Goal: Check status: Check status

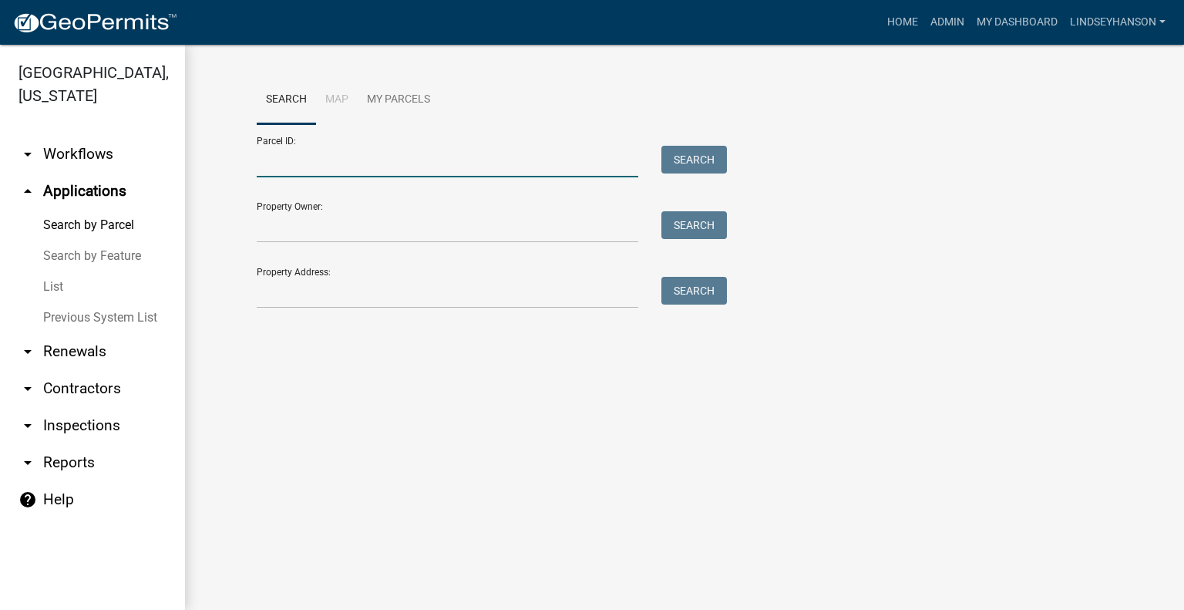
click at [312, 157] on input "Parcel ID:" at bounding box center [448, 162] width 382 height 32
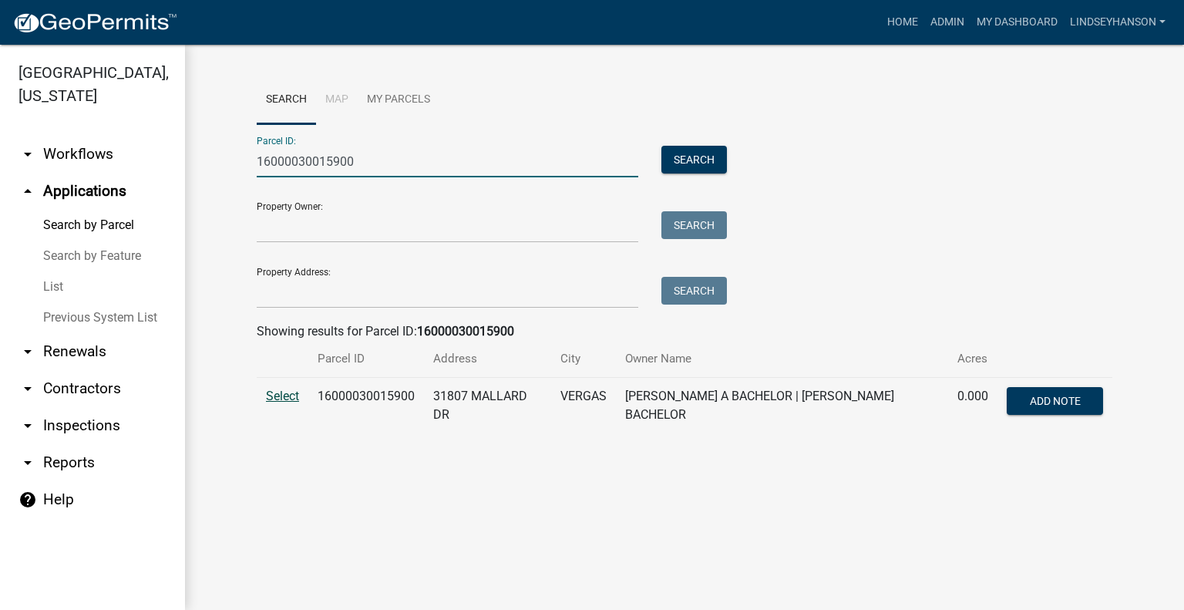
type input "16000030015900"
click at [288, 392] on span "Select" at bounding box center [282, 396] width 33 height 15
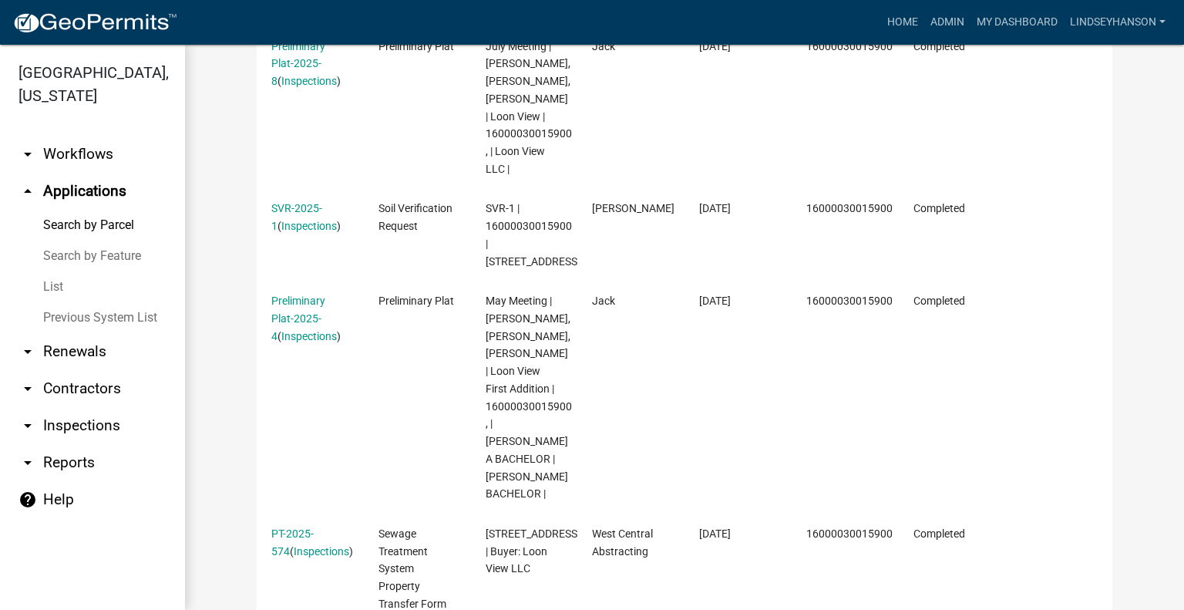
scroll to position [591, 0]
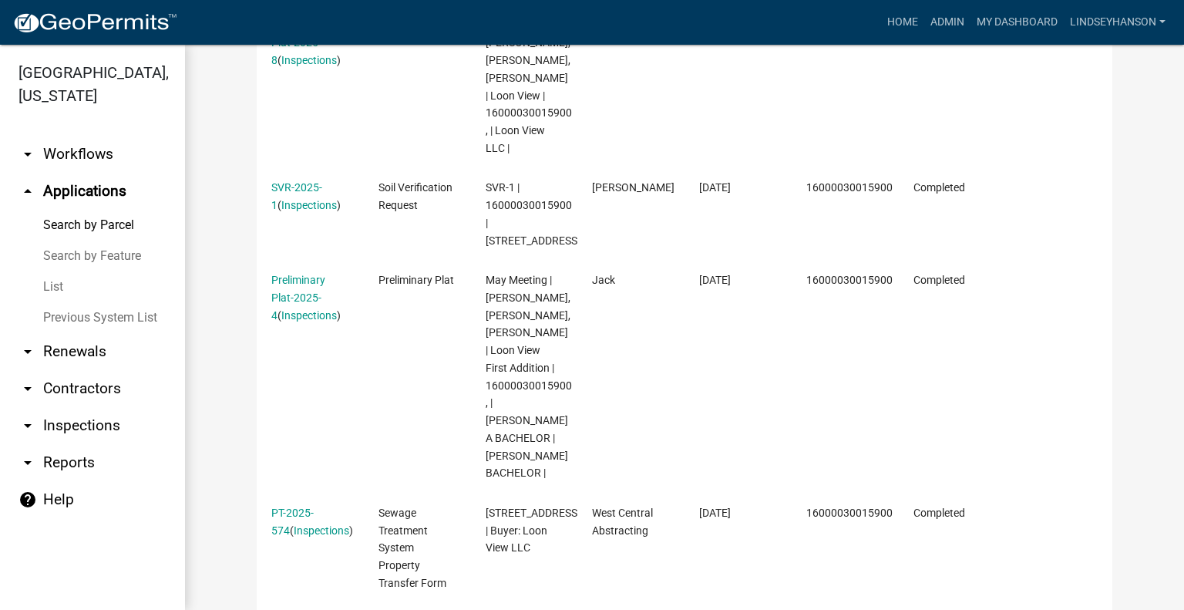
click at [72, 175] on link "arrow_drop_up Applications" at bounding box center [92, 191] width 185 height 37
click at [83, 151] on link "arrow_drop_down Workflows" at bounding box center [92, 154] width 185 height 37
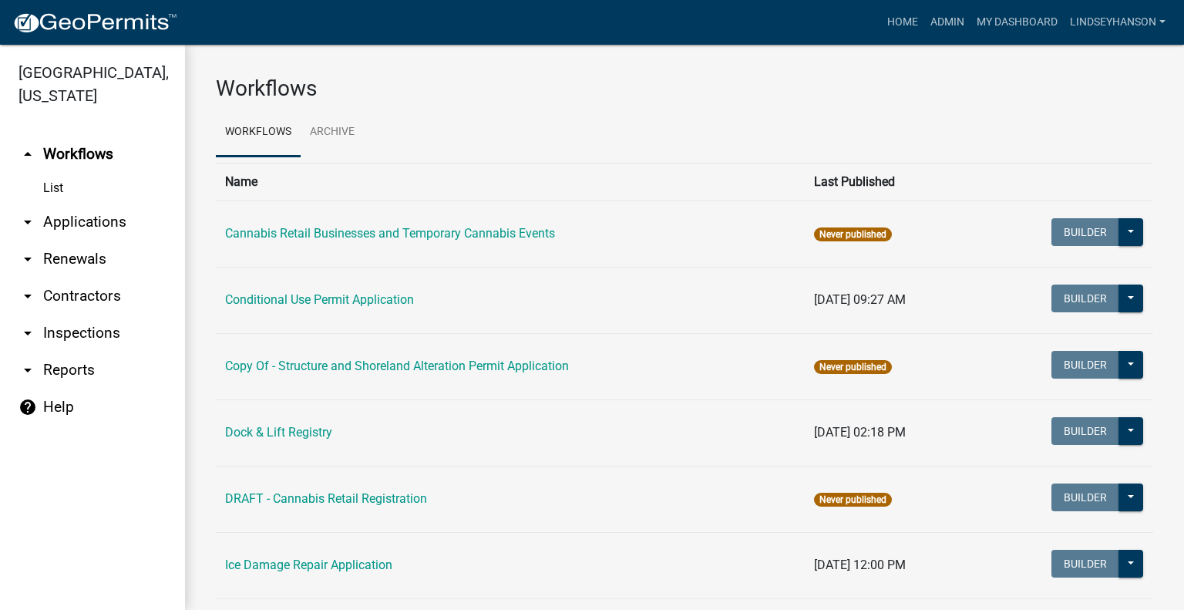
click at [106, 224] on link "arrow_drop_down Applications" at bounding box center [92, 222] width 185 height 37
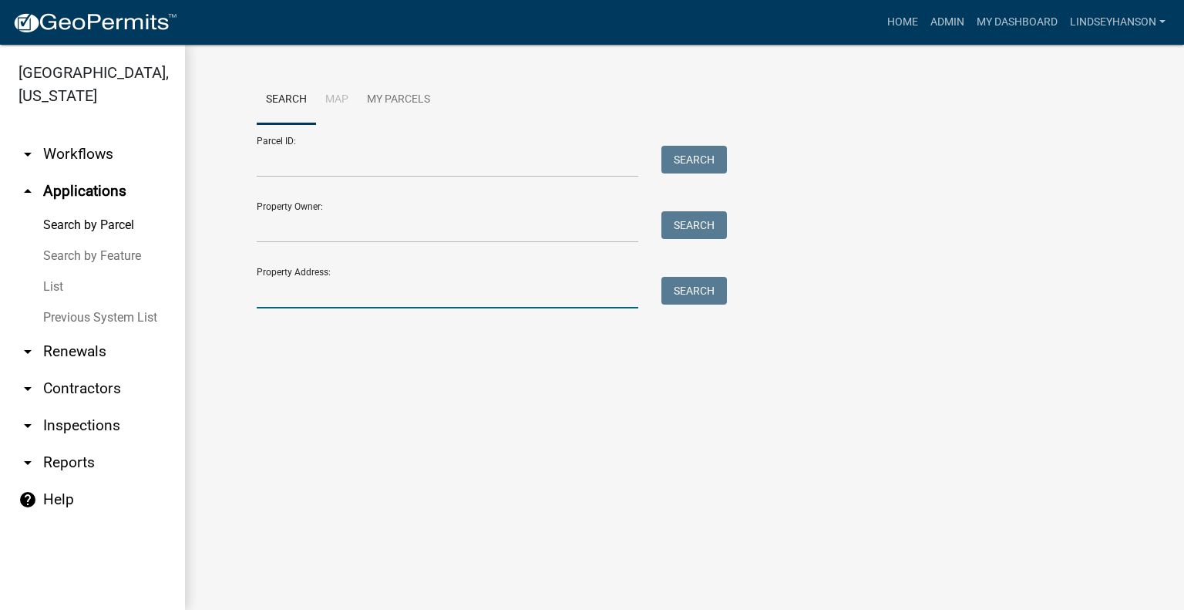
click at [361, 282] on input "Property Address:" at bounding box center [448, 293] width 382 height 32
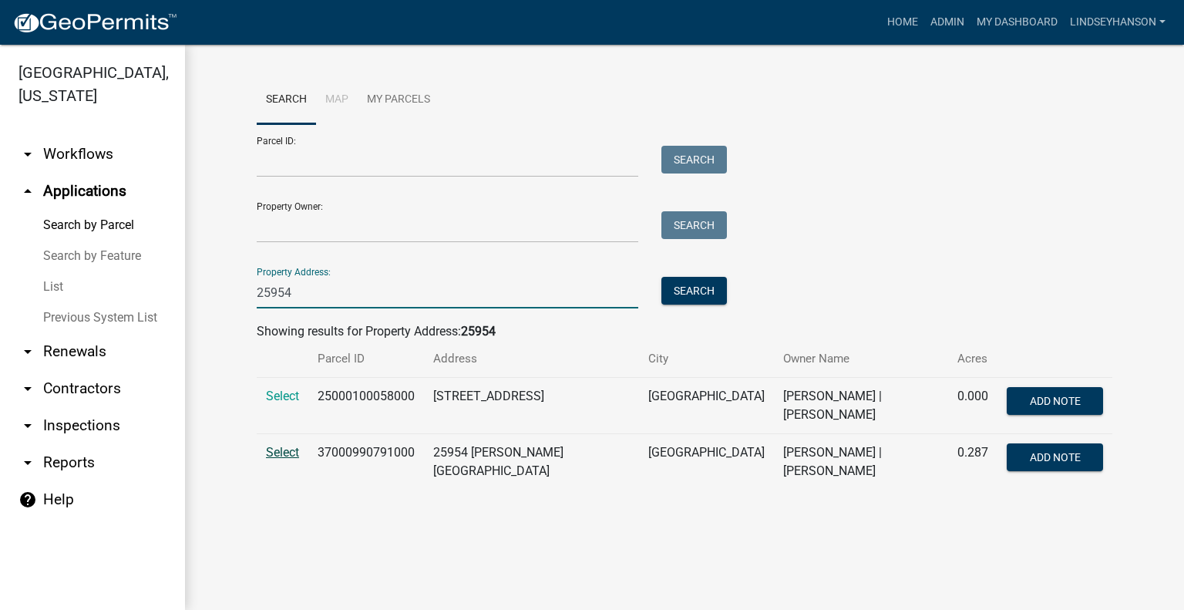
type input "25954"
click at [281, 446] on span "Select" at bounding box center [282, 452] width 33 height 15
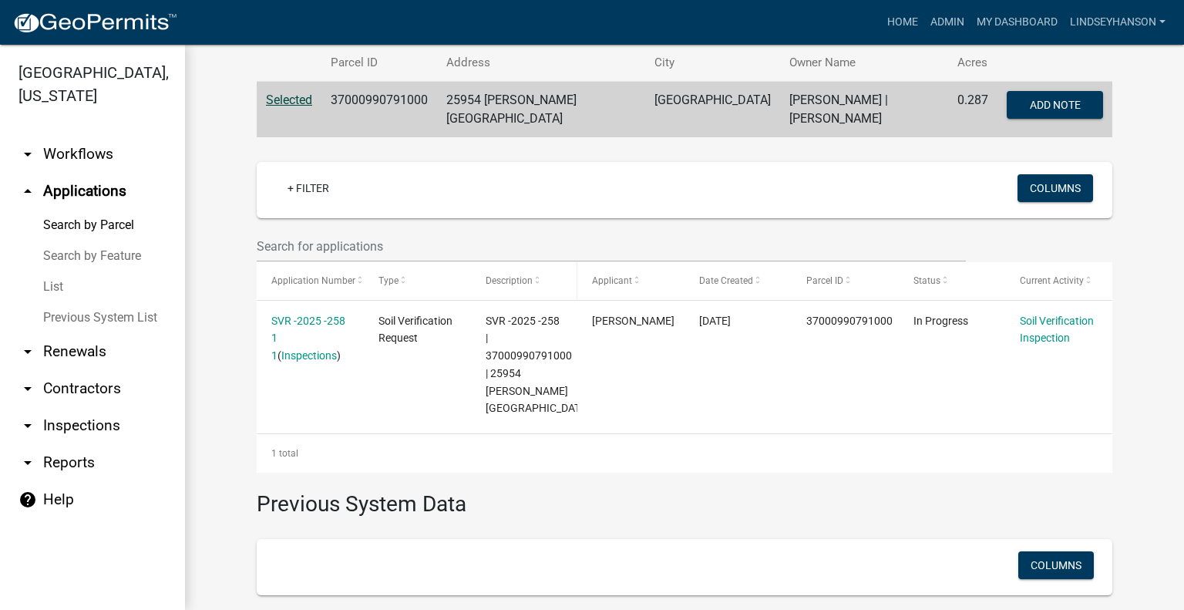
scroll to position [295, 0]
click at [379, 104] on td "37000990791000" at bounding box center [379, 111] width 116 height 56
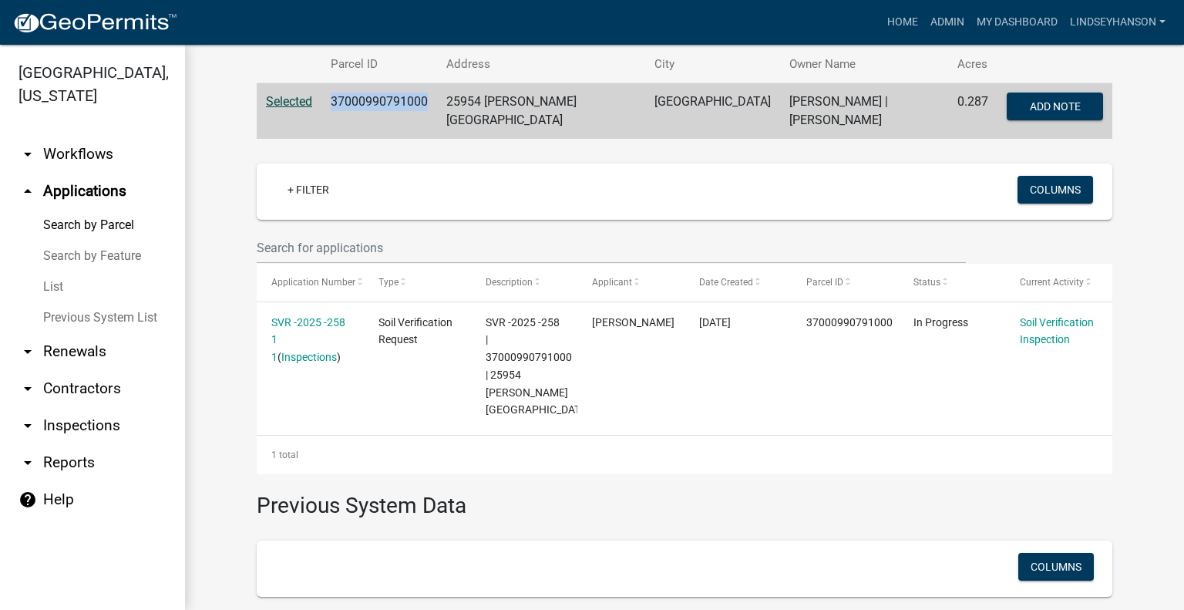
click at [379, 104] on td "37000990791000" at bounding box center [379, 111] width 116 height 56
copy td "37000990791000"
click at [120, 163] on link "arrow_drop_down Workflows" at bounding box center [92, 154] width 185 height 37
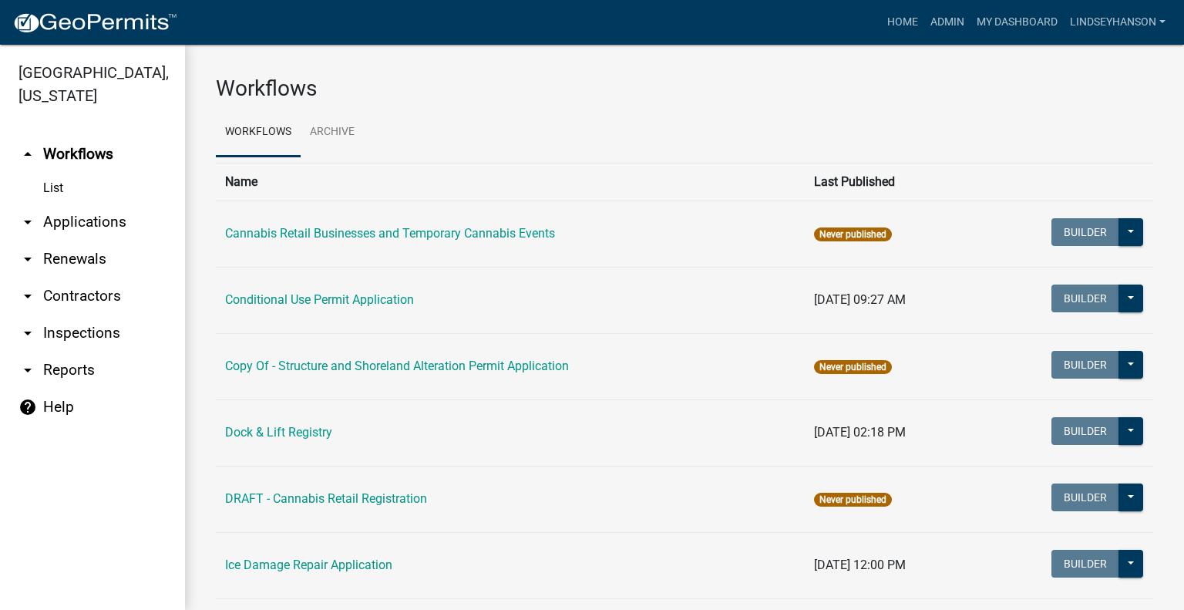
click at [129, 218] on link "arrow_drop_down Applications" at bounding box center [92, 222] width 185 height 37
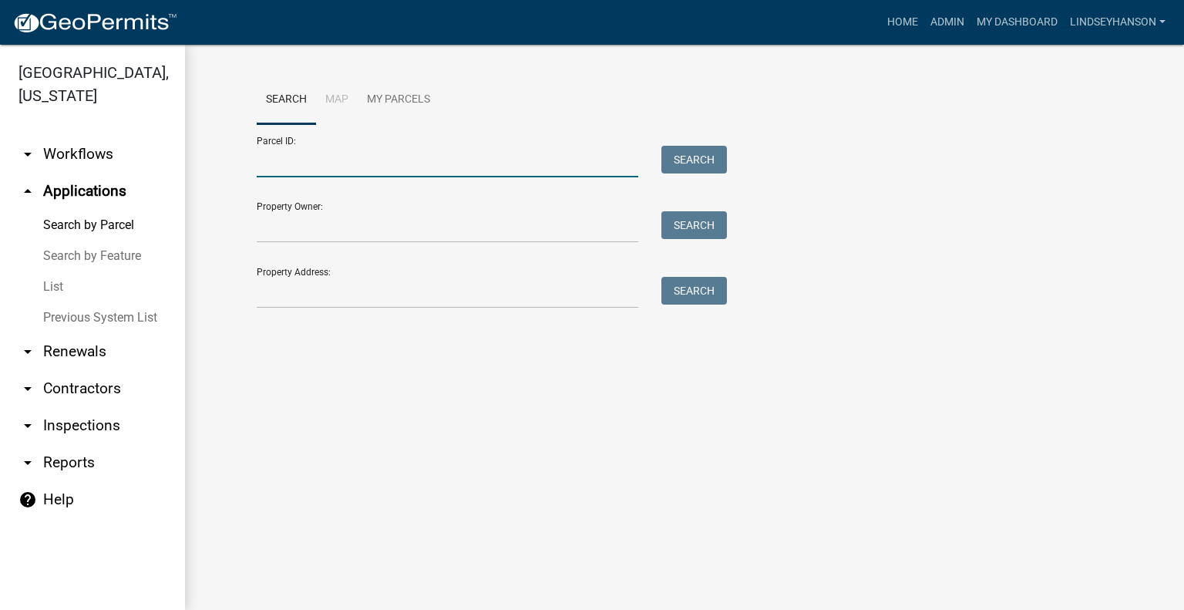
click at [317, 158] on input "Parcel ID:" at bounding box center [448, 162] width 382 height 32
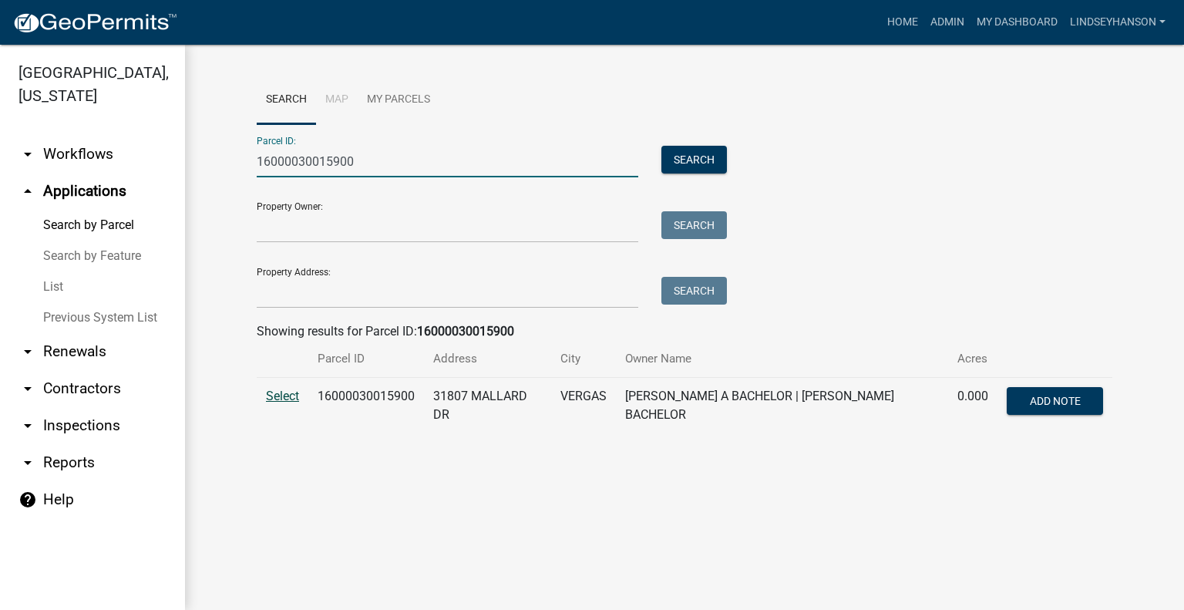
type input "16000030015900"
click at [274, 397] on span "Select" at bounding box center [282, 396] width 33 height 15
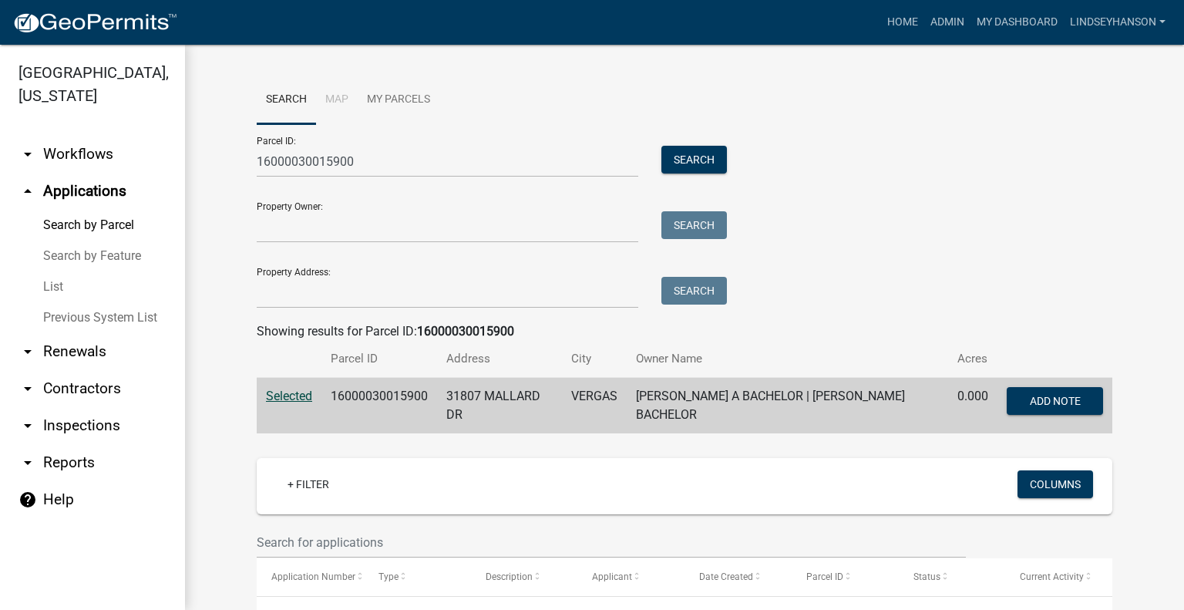
click at [100, 141] on link "arrow_drop_down Workflows" at bounding box center [92, 154] width 185 height 37
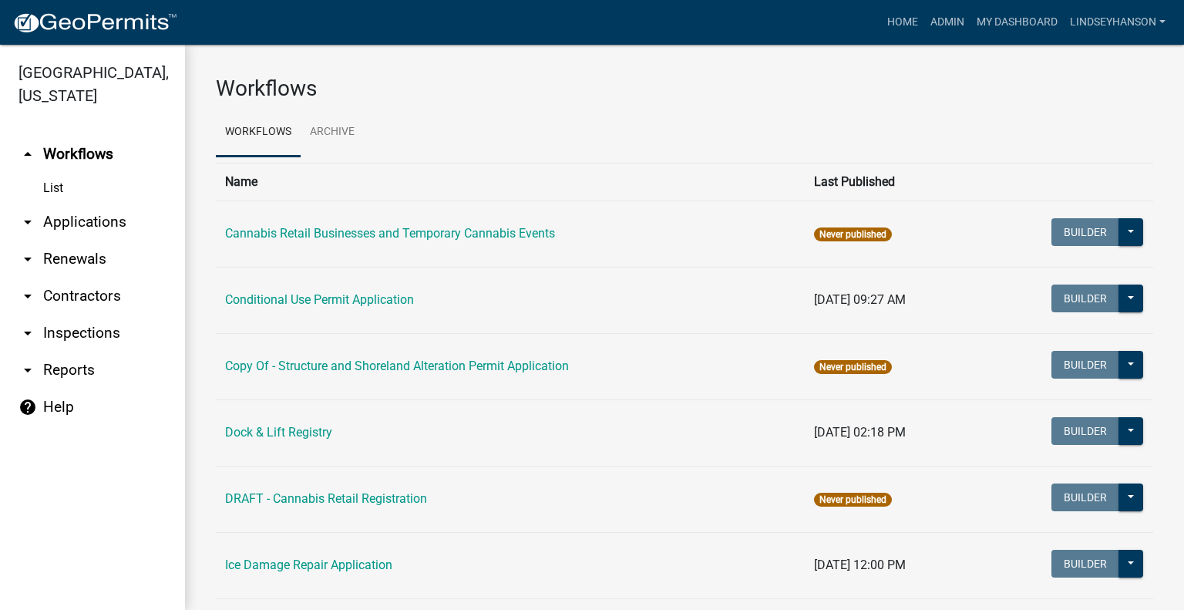
click at [93, 227] on link "arrow_drop_down Applications" at bounding box center [92, 222] width 185 height 37
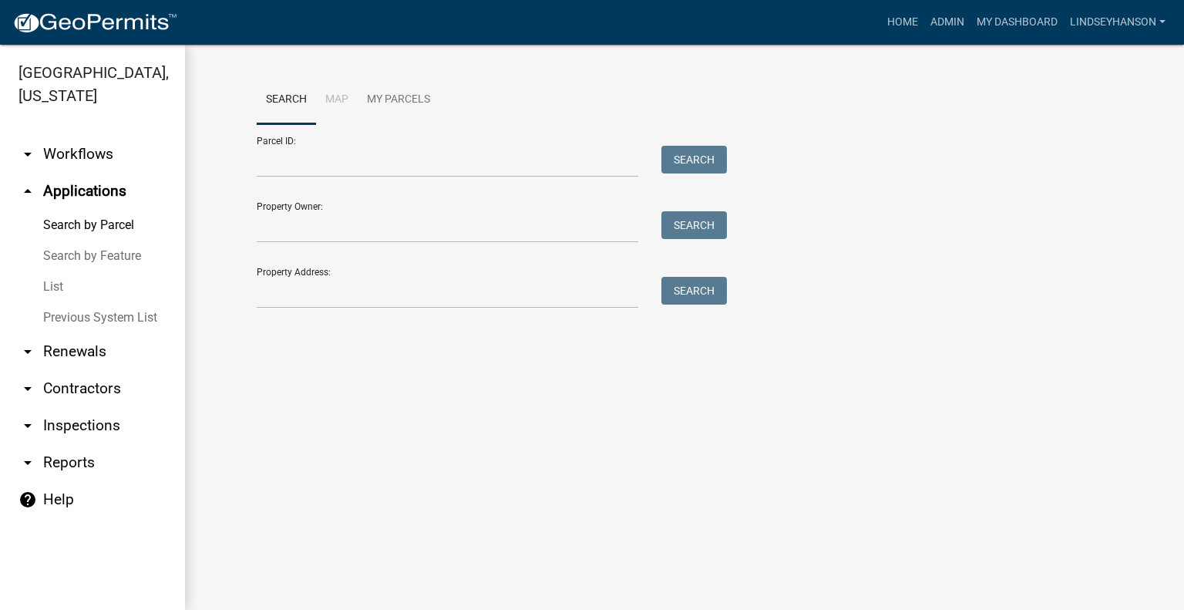
click at [111, 164] on link "arrow_drop_down Workflows" at bounding box center [92, 154] width 185 height 37
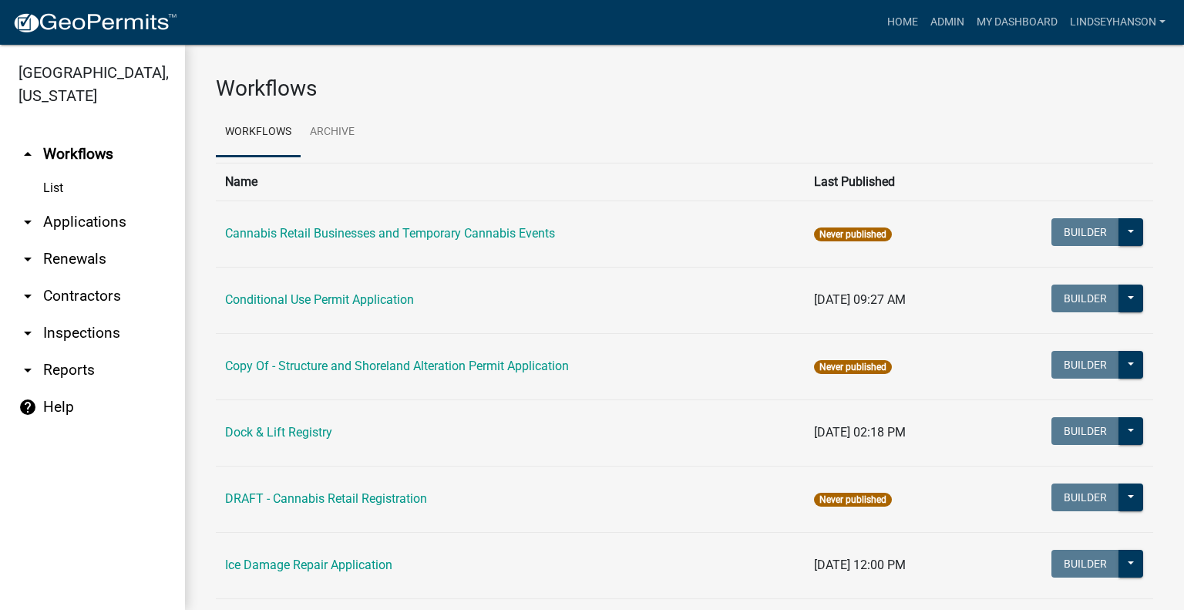
click at [93, 212] on link "arrow_drop_down Applications" at bounding box center [92, 222] width 185 height 37
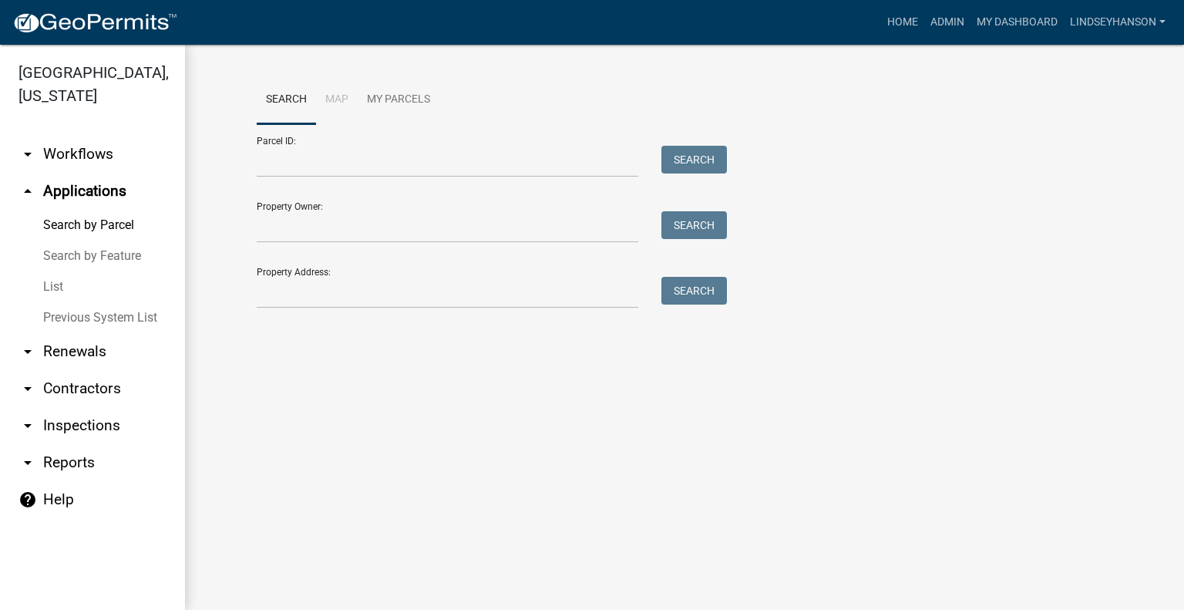
click at [79, 167] on link "arrow_drop_down Workflows" at bounding box center [92, 154] width 185 height 37
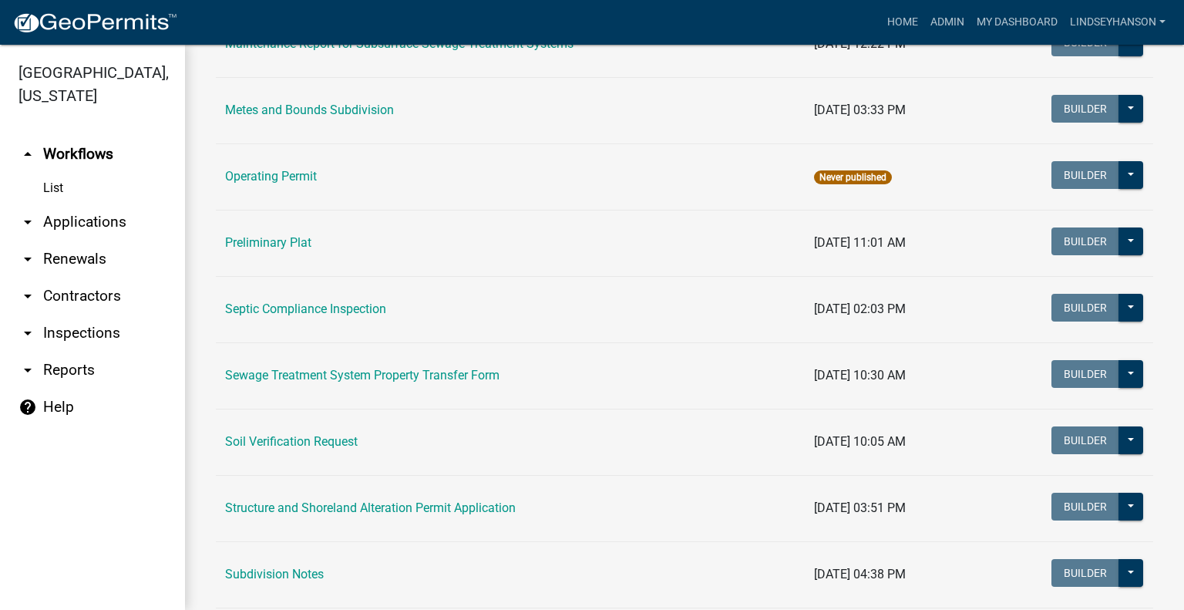
scroll to position [675, 0]
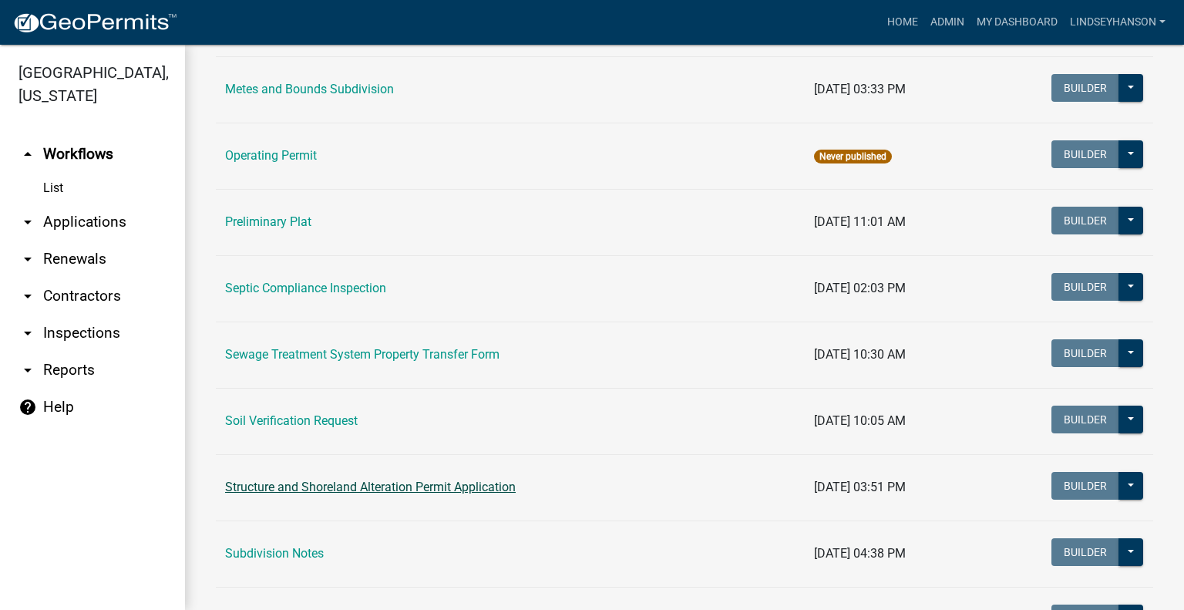
click at [426, 485] on link "Structure and Shoreland Alteration Permit Application" at bounding box center [370, 487] width 291 height 15
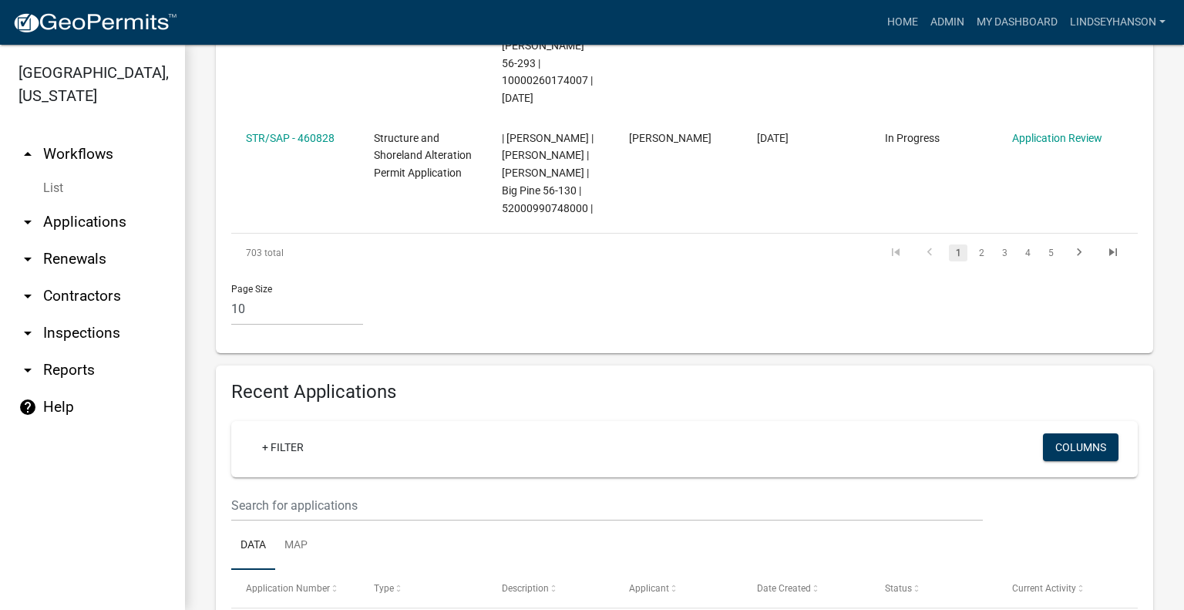
scroll to position [1696, 0]
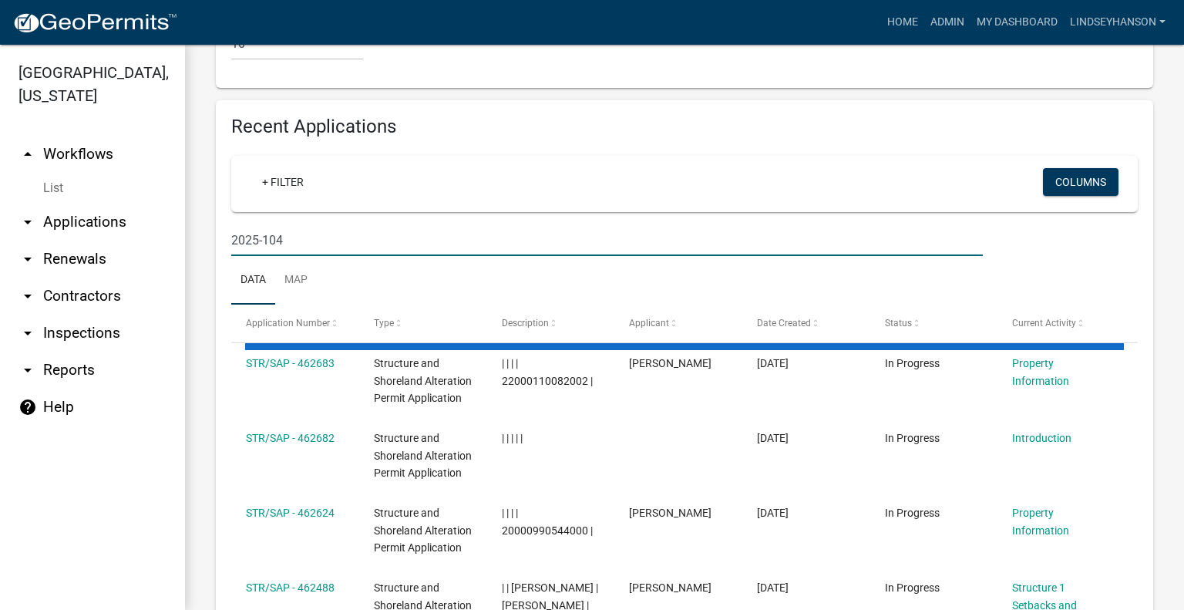
scroll to position [1647, 0]
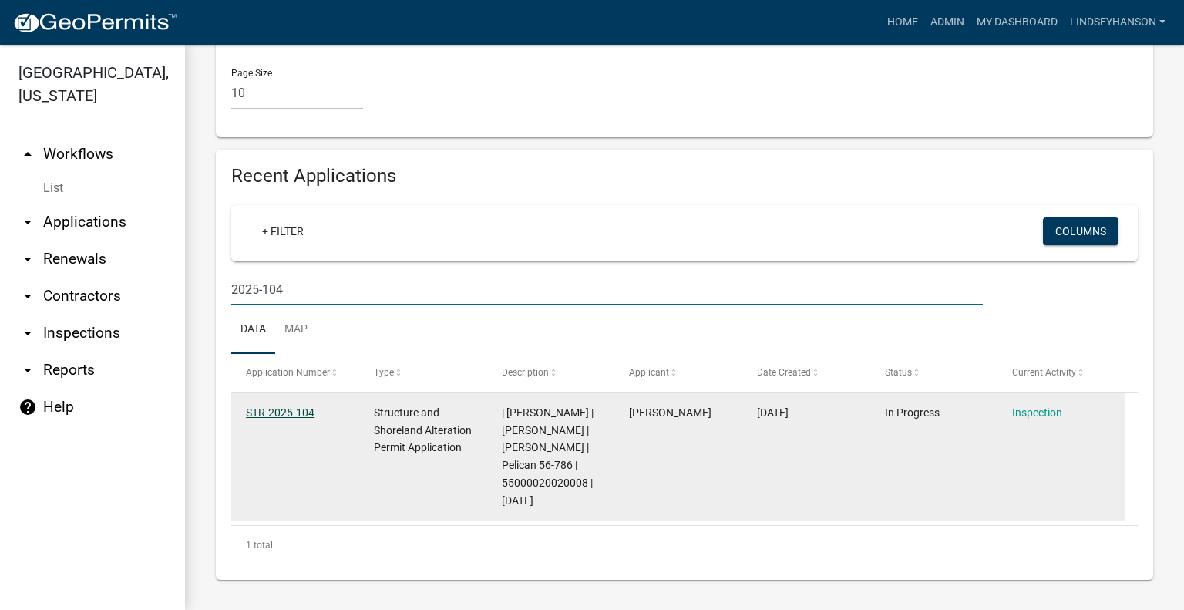
type input "2025-104"
click at [290, 411] on link "STR-2025-104" at bounding box center [280, 412] width 69 height 12
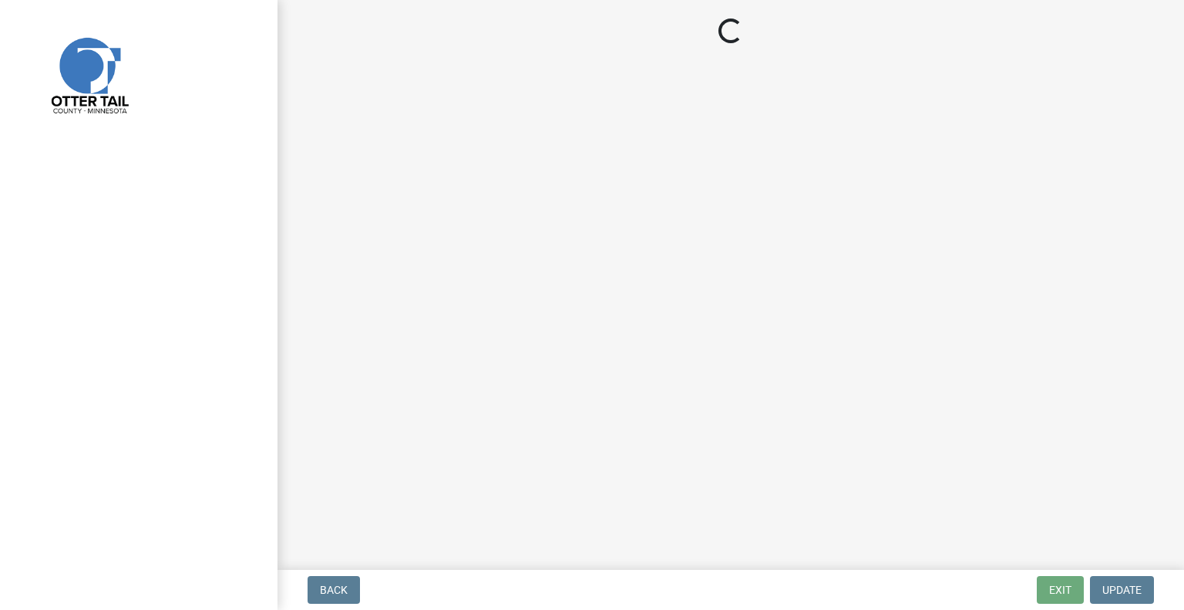
select select "710d5f49-2663-4e73-9718-d0c4e189f5ed"
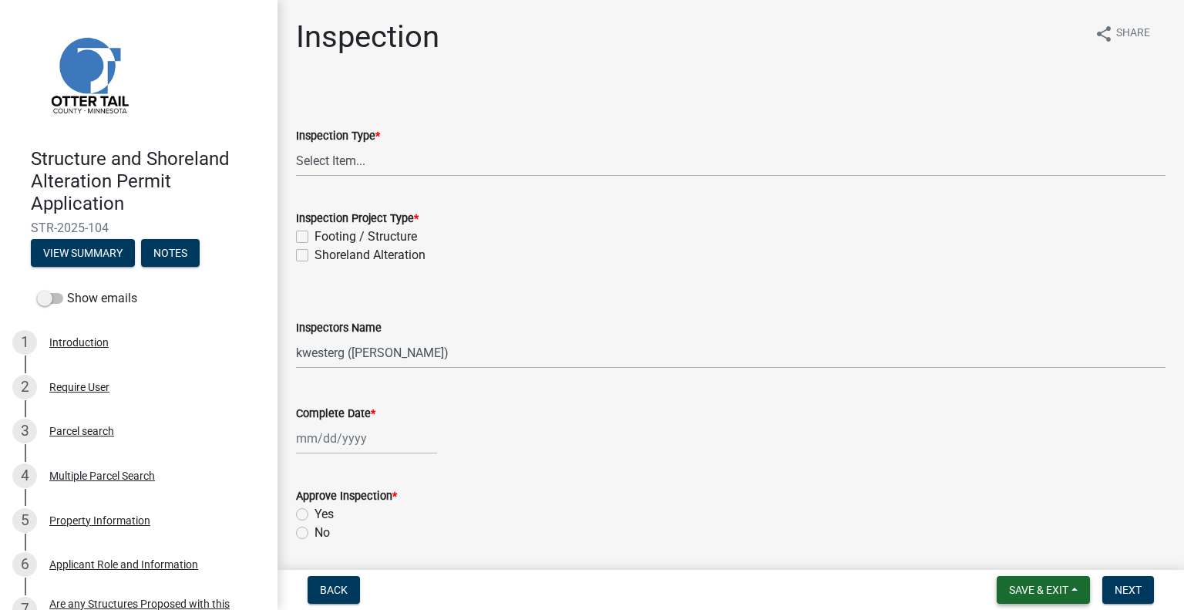
click at [1009, 585] on span "Save & Exit" at bounding box center [1038, 590] width 59 height 12
click at [1008, 540] on button "Save & Exit" at bounding box center [1028, 549] width 123 height 37
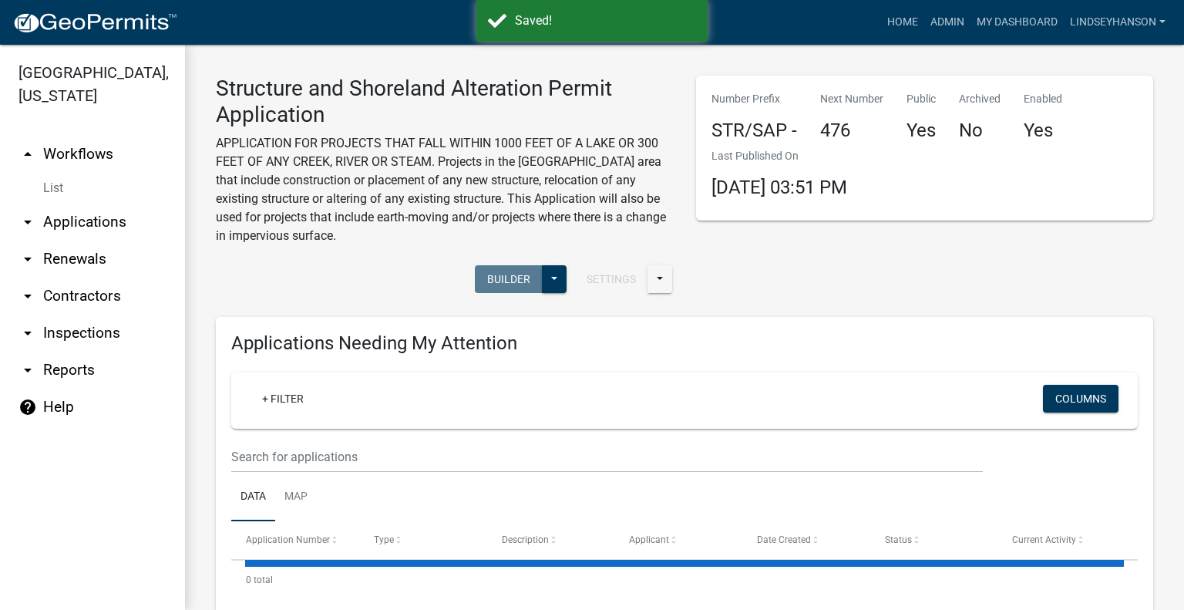
click at [121, 225] on link "arrow_drop_down Applications" at bounding box center [92, 222] width 185 height 37
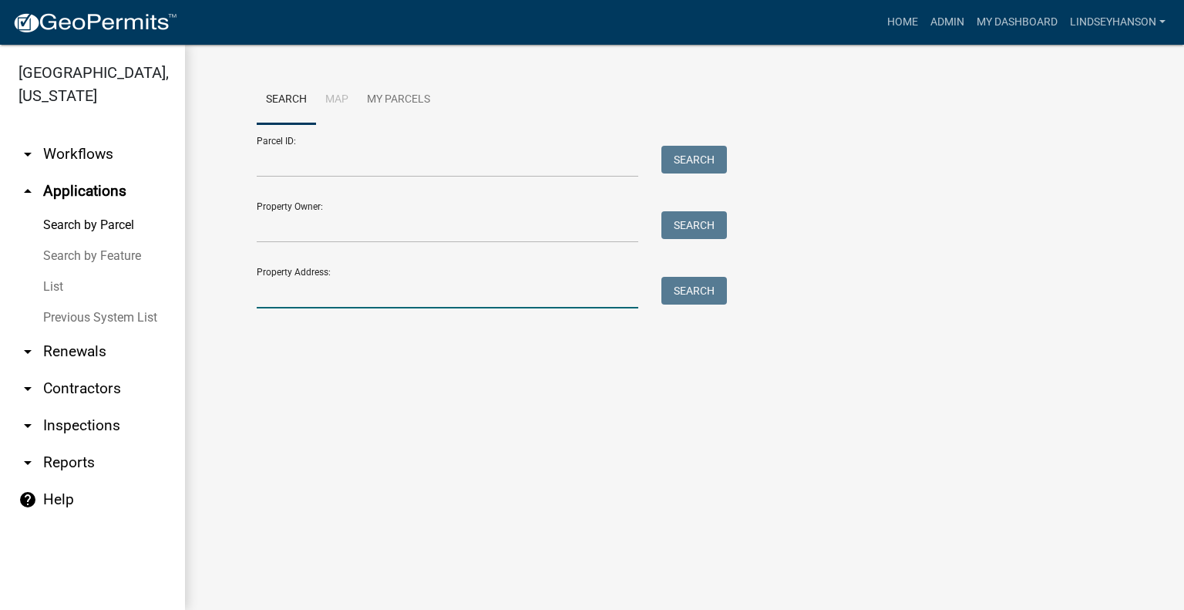
click at [313, 288] on input "Property Address:" at bounding box center [448, 293] width 382 height 32
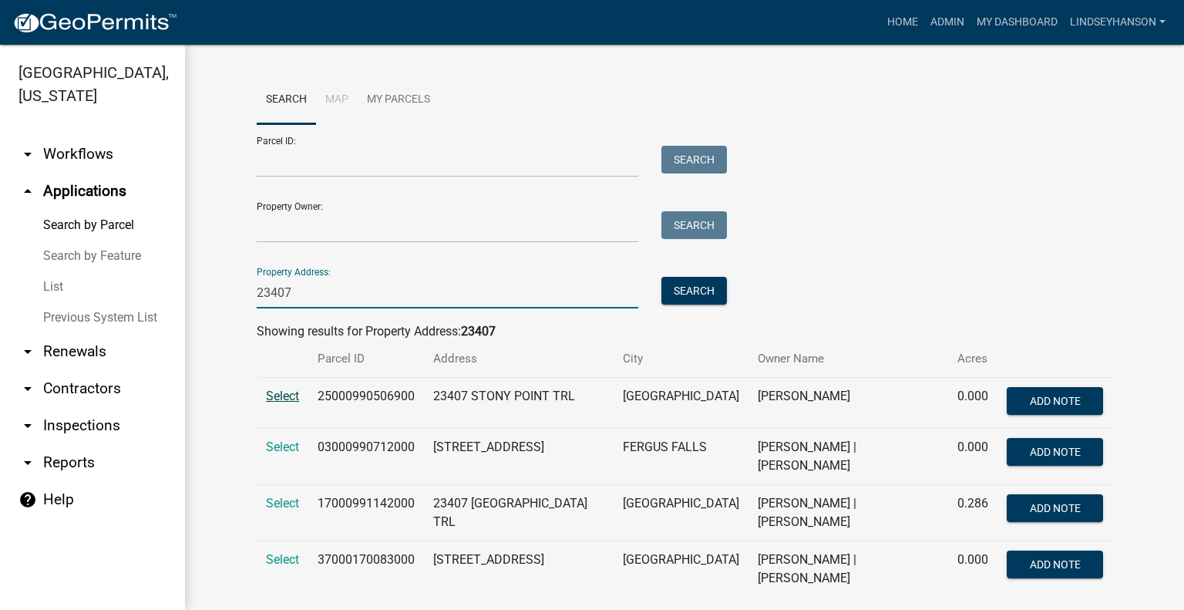
type input "23407"
click at [274, 400] on span "Select" at bounding box center [282, 396] width 33 height 15
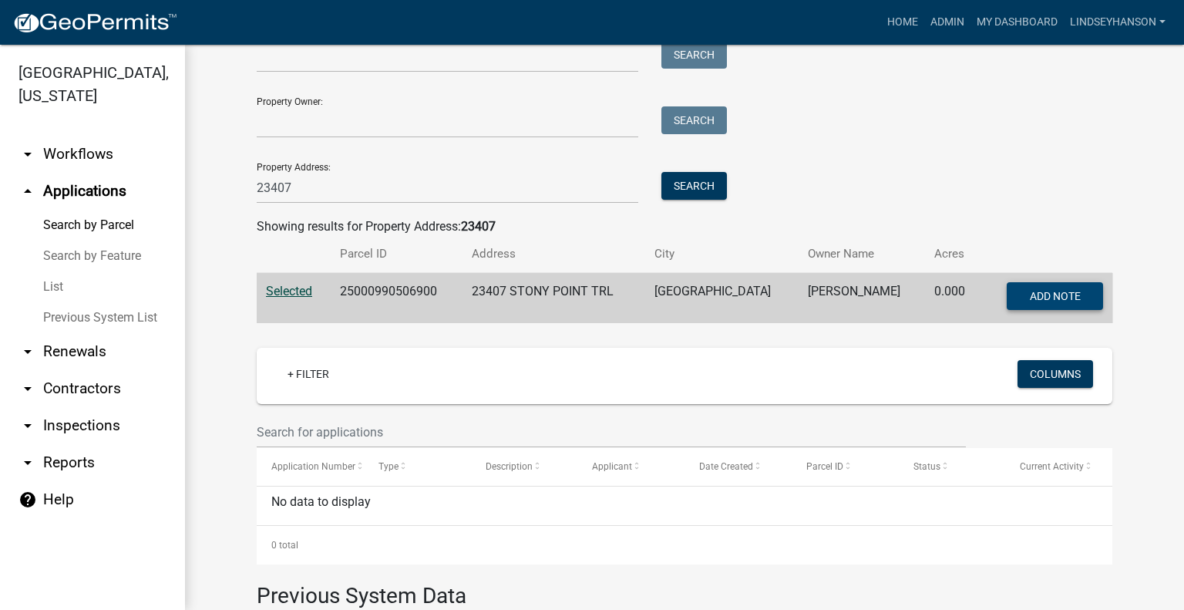
scroll to position [64, 0]
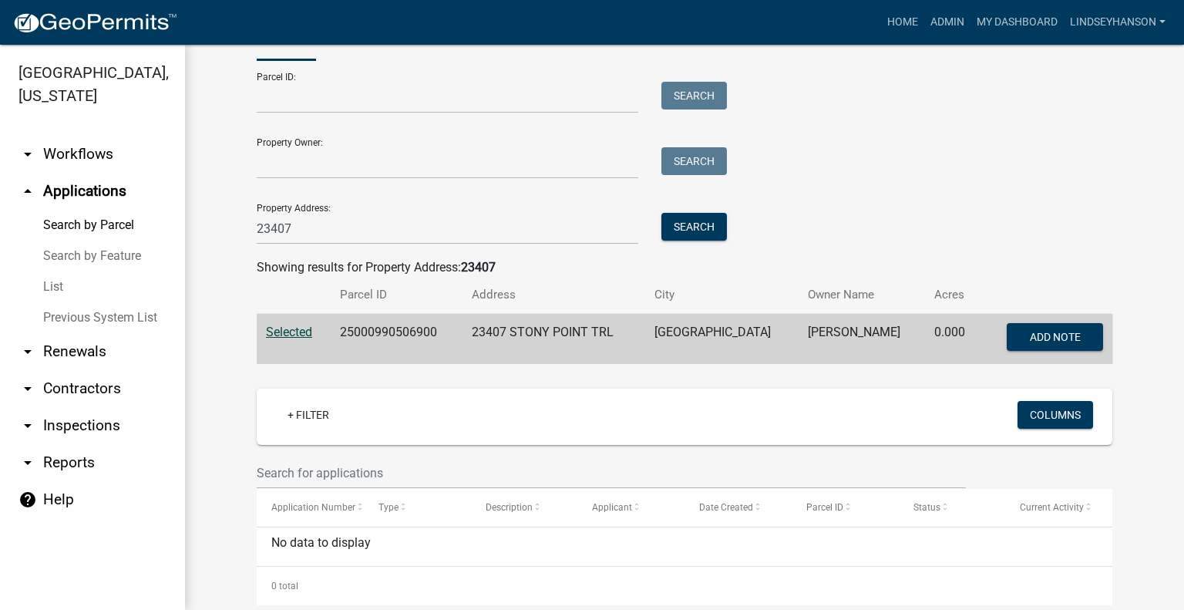
click at [366, 330] on td "25000990506900" at bounding box center [397, 339] width 132 height 51
copy td "25000990506900"
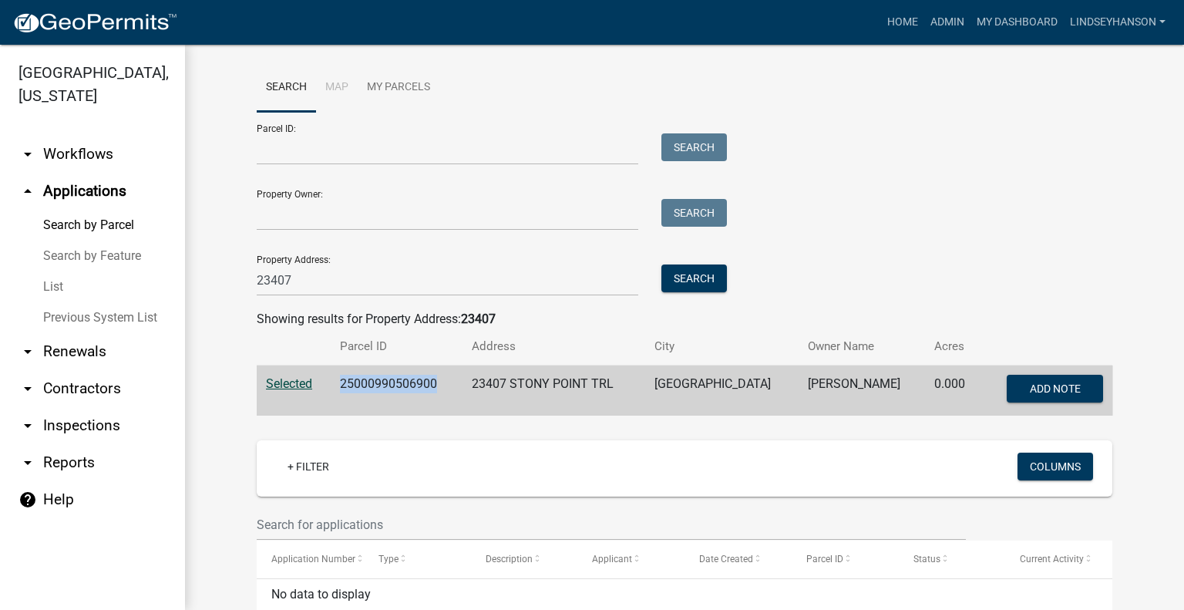
scroll to position [0, 0]
